Goal: Task Accomplishment & Management: Manage account settings

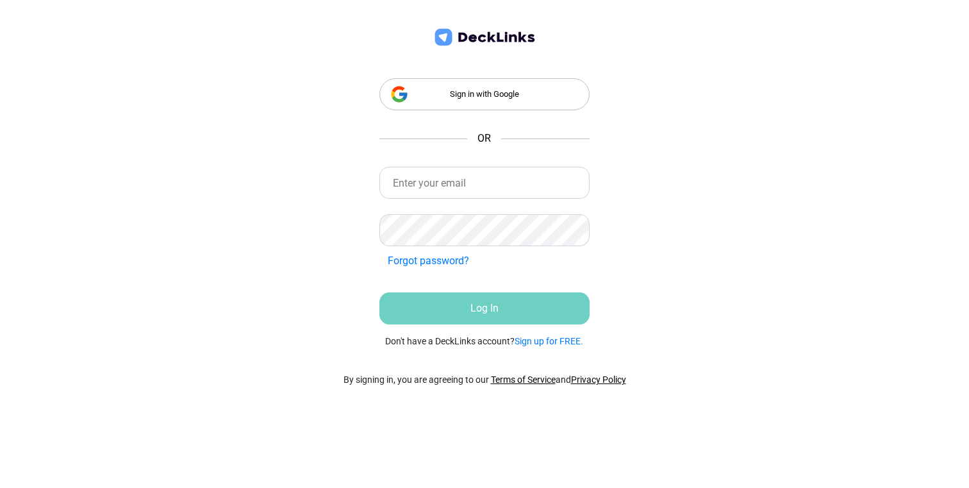
click at [501, 53] on link at bounding box center [484, 45] width 105 height 37
click at [476, 179] on input "email" at bounding box center [484, 183] width 211 height 32
click at [476, 186] on input "email" at bounding box center [484, 183] width 211 height 32
click at [679, 120] on div "Sign in with Google OR Incorrect Credentials Forgot password? Incorrect Credent…" at bounding box center [484, 244] width 969 height 488
click at [506, 169] on input "email" at bounding box center [484, 183] width 211 height 32
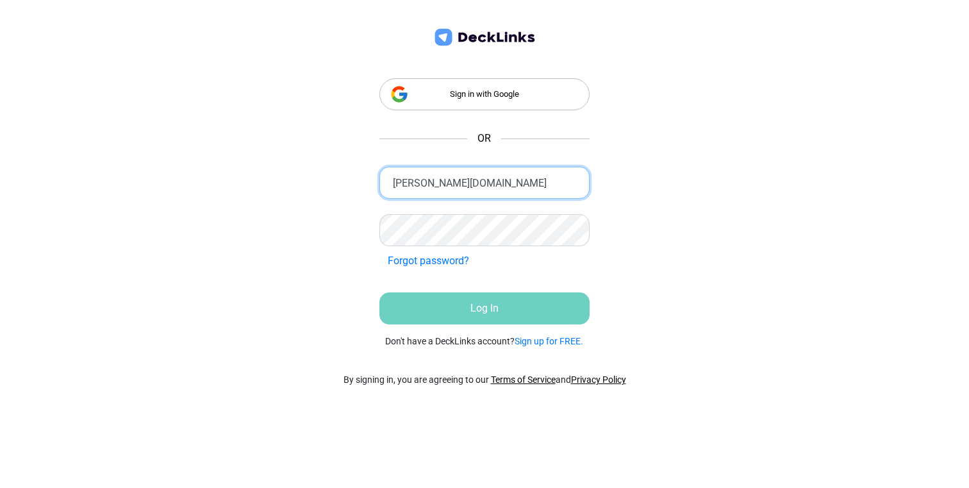
type input "[PERSON_NAME][EMAIL_ADDRESS][DOMAIN_NAME]"
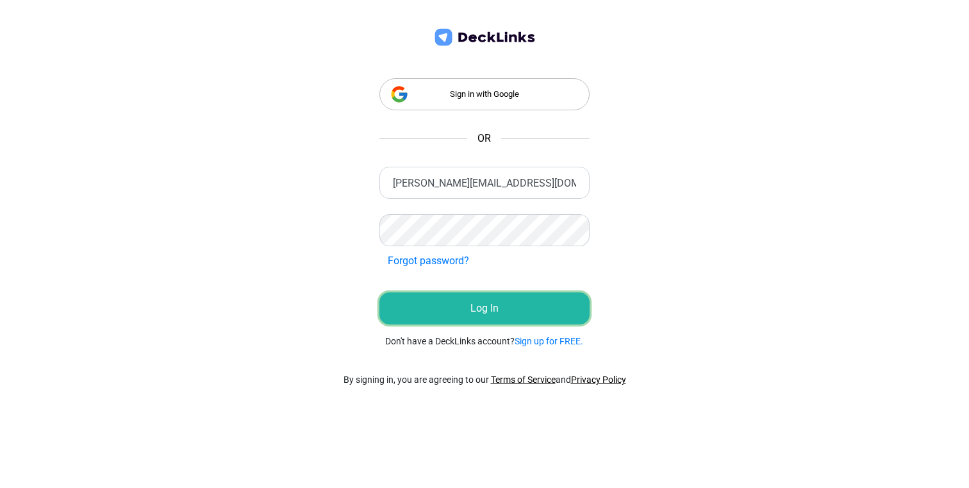
click at [522, 310] on button "Log In" at bounding box center [484, 308] width 211 height 32
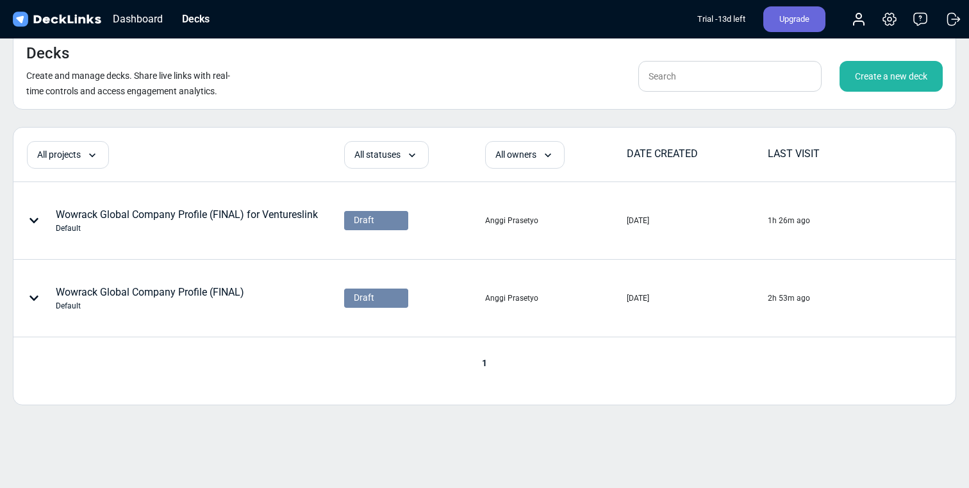
click at [577, 441] on div "Decks Create and manage decks. Share live links with real-time controls and acc…" at bounding box center [484, 250] width 969 height 501
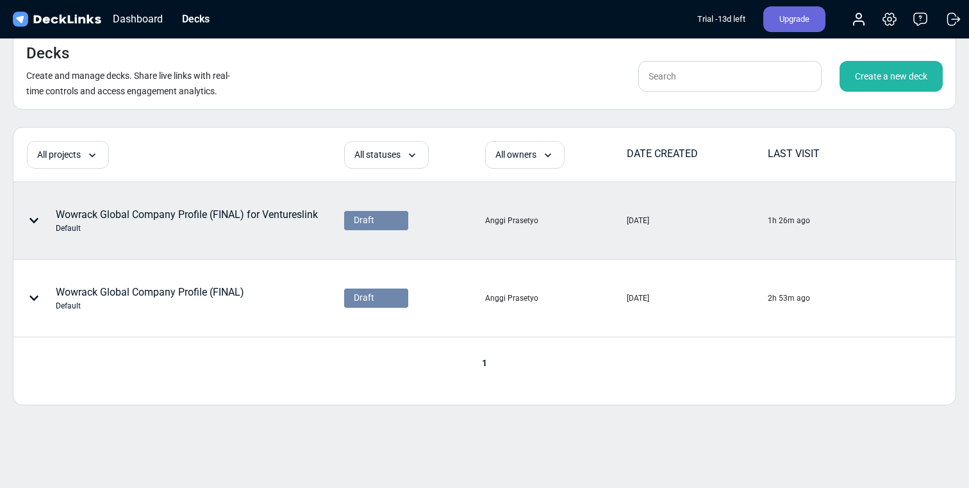
click at [170, 223] on div "Default" at bounding box center [187, 228] width 262 height 12
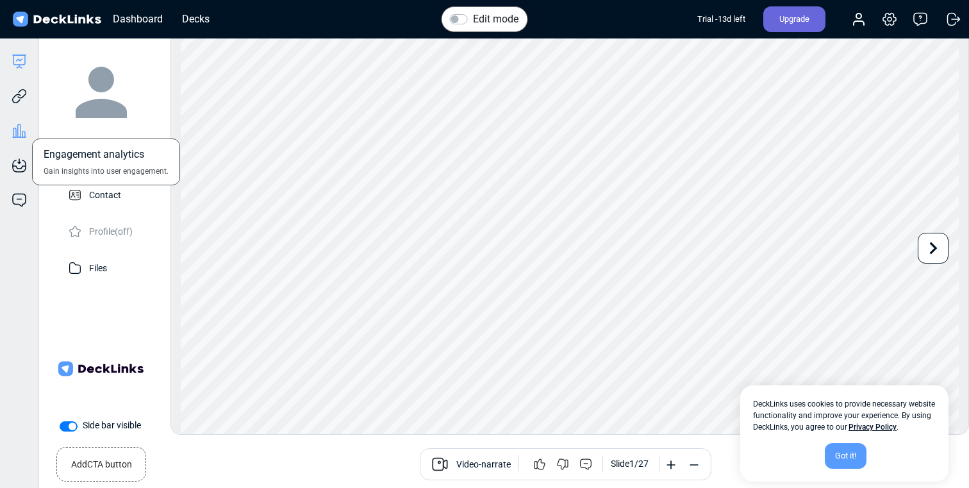
click at [19, 124] on icon at bounding box center [19, 130] width 3 height 13
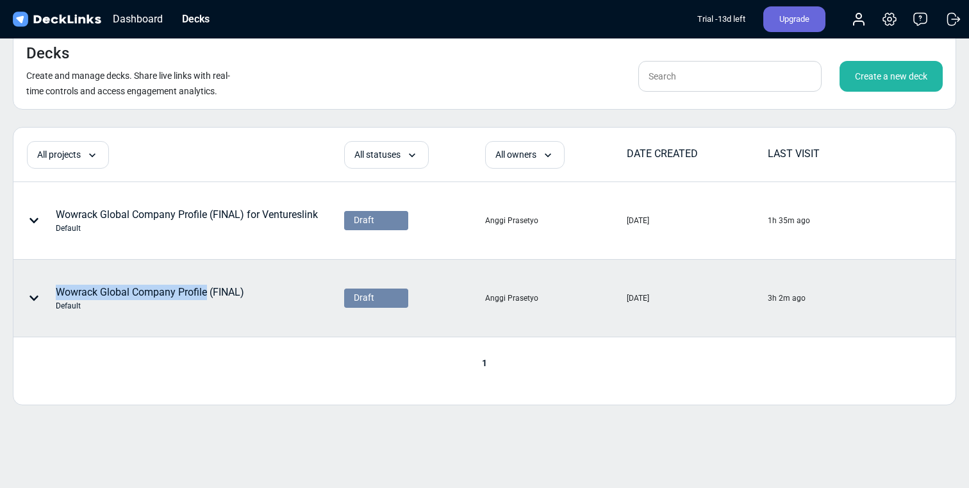
click at [207, 285] on div "Wowrack Global Company Profile (FINAL) Default" at bounding box center [150, 298] width 188 height 27
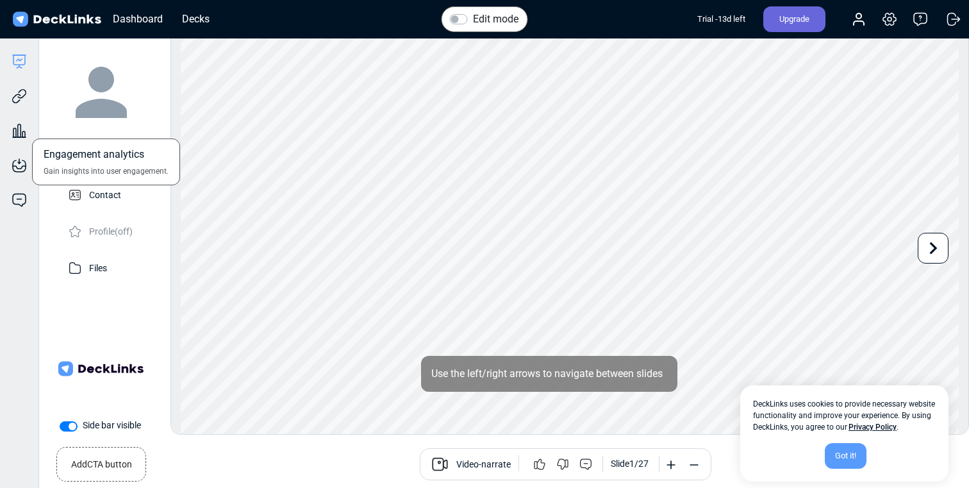
click at [20, 104] on div "Engagement analytics Gain insights into user engagement." at bounding box center [19, 121] width 38 height 35
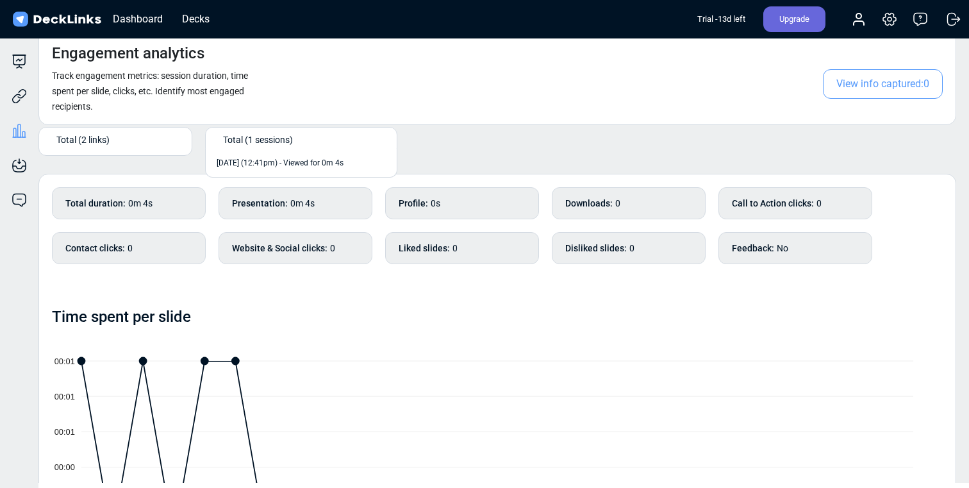
click at [299, 144] on div "Total (1 sessions)" at bounding box center [304, 139] width 162 height 13
click at [297, 161] on span "[DATE] (12:41pm) - Viewed for 0m 4s" at bounding box center [280, 163] width 127 height 12
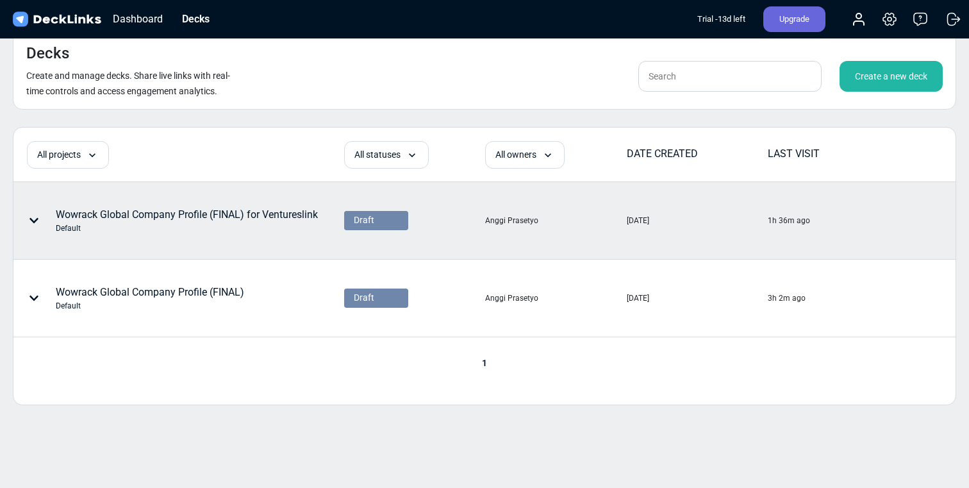
click at [34, 224] on icon at bounding box center [34, 220] width 10 height 10
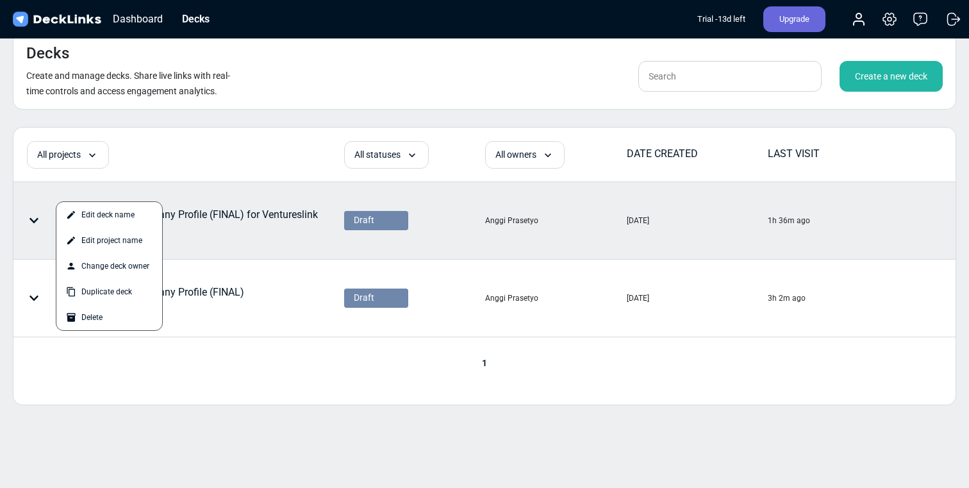
click at [34, 222] on div at bounding box center [484, 244] width 969 height 488
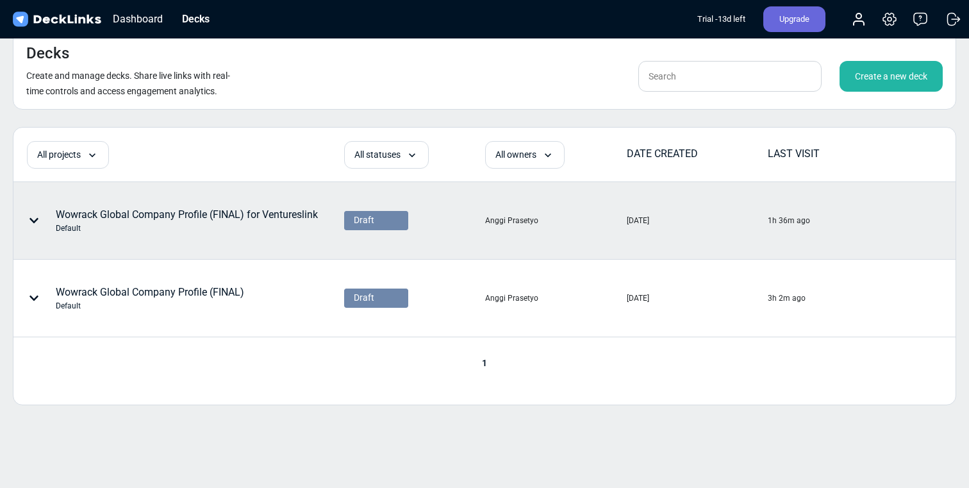
click at [52, 206] on div at bounding box center [36, 220] width 38 height 38
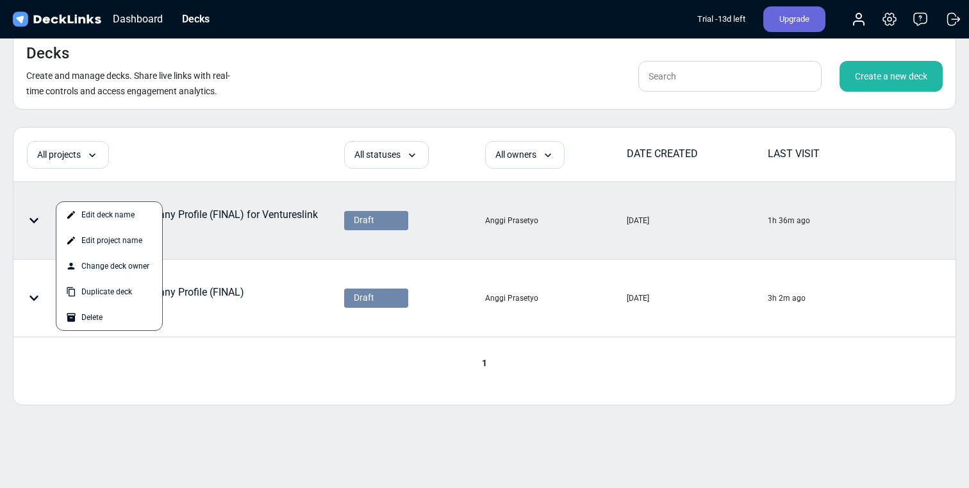
click at [42, 198] on div at bounding box center [484, 244] width 969 height 488
